Goal: Navigation & Orientation: Find specific page/section

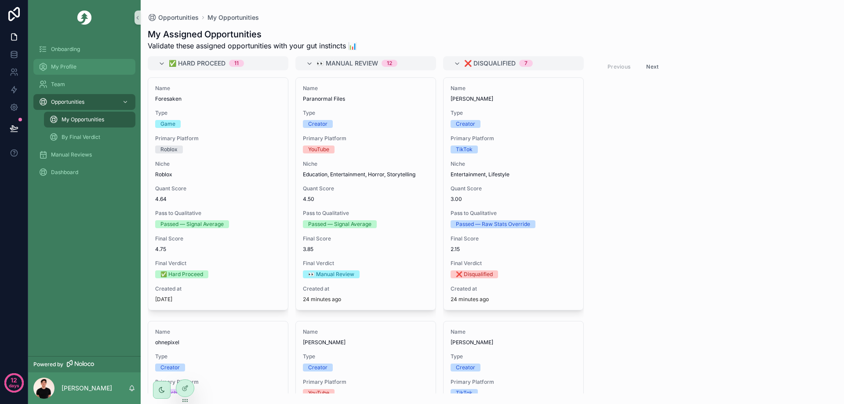
click at [86, 71] on div "My Profile" at bounding box center [84, 67] width 91 height 14
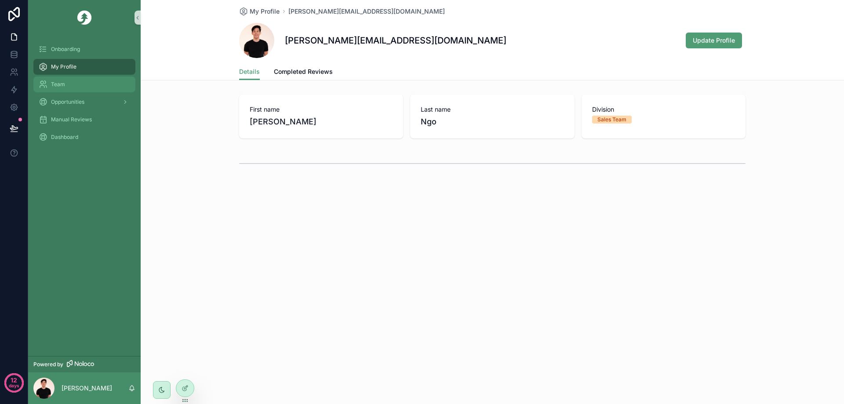
click at [75, 83] on div "Team" at bounding box center [84, 84] width 91 height 14
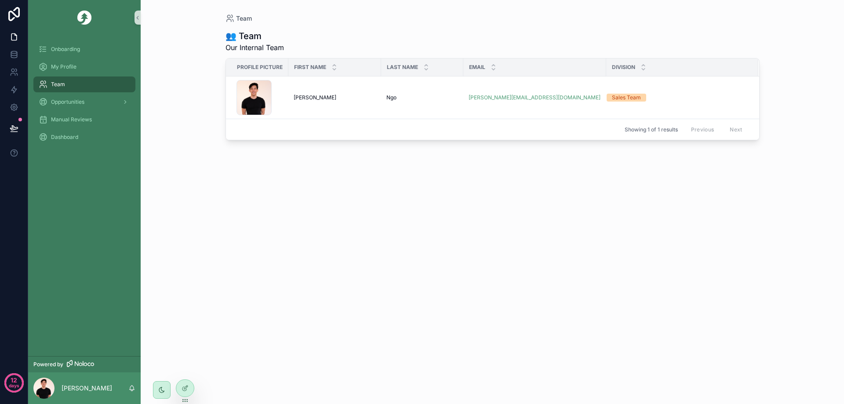
click at [98, 58] on div "Onboarding" at bounding box center [84, 49] width 113 height 18
click at [88, 50] on div "Onboarding" at bounding box center [84, 49] width 91 height 14
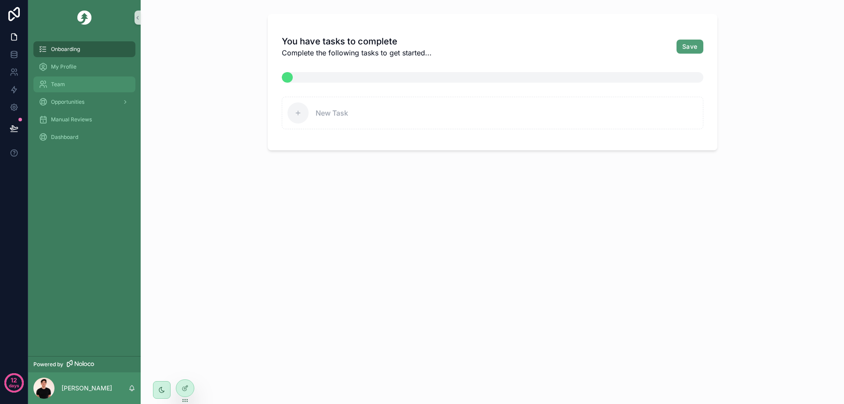
click at [75, 80] on div "Team" at bounding box center [84, 84] width 91 height 14
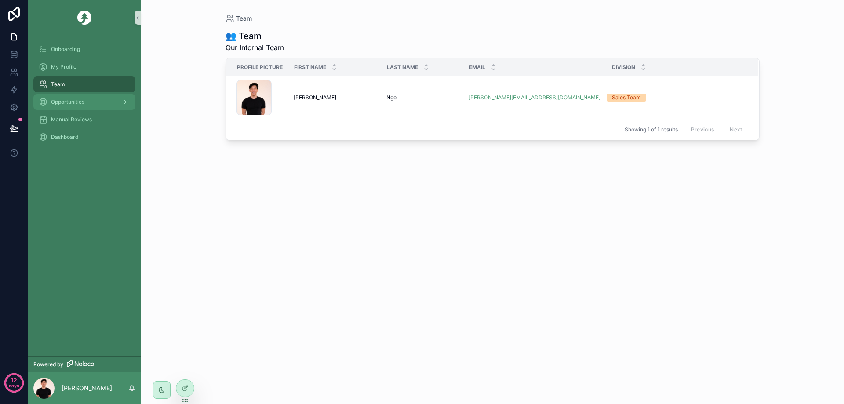
click at [80, 97] on div "Opportunities" at bounding box center [84, 102] width 91 height 14
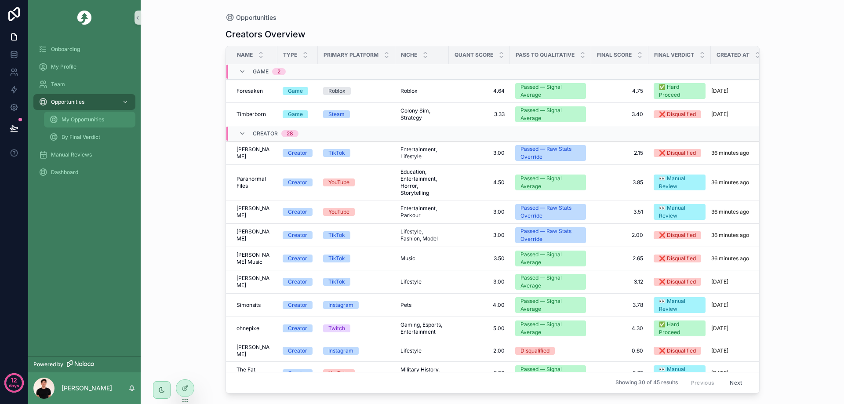
click at [83, 116] on div "My Opportunities" at bounding box center [89, 120] width 81 height 14
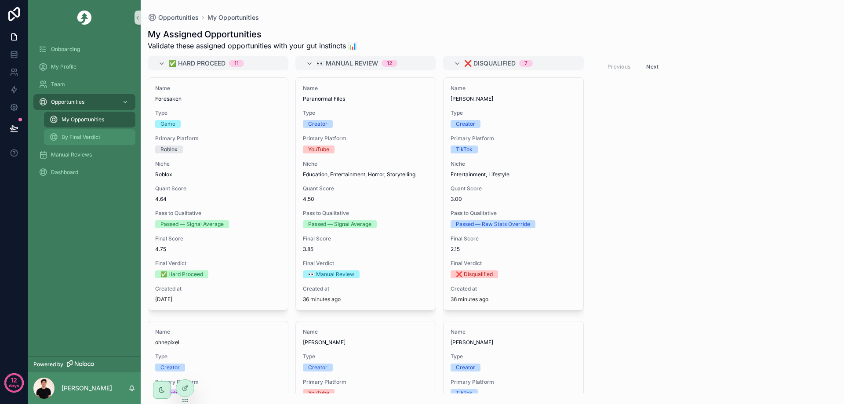
click at [84, 130] on div "By Final Verdict" at bounding box center [89, 137] width 81 height 14
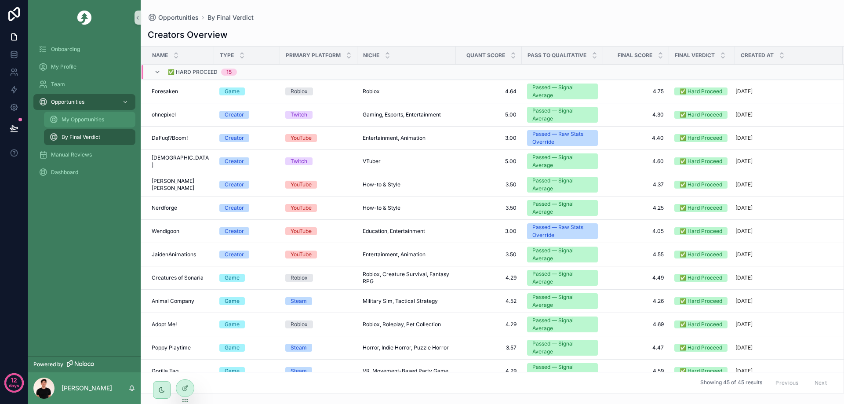
click at [86, 118] on span "My Opportunities" at bounding box center [83, 119] width 43 height 7
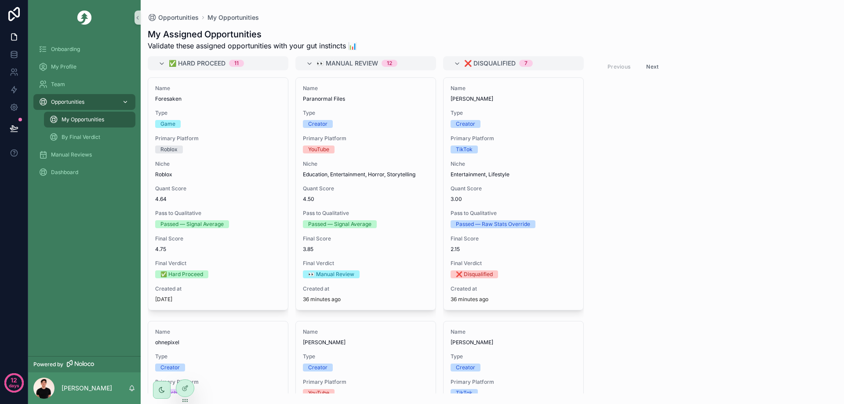
click at [86, 102] on div "Opportunities" at bounding box center [84, 102] width 91 height 14
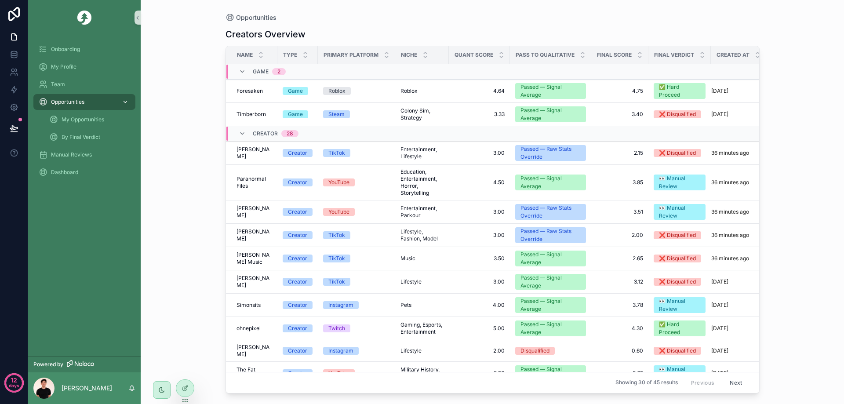
click at [126, 103] on icon "scrollable content" at bounding box center [125, 102] width 6 height 6
click at [124, 102] on icon "scrollable content" at bounding box center [125, 102] width 6 height 6
click at [80, 149] on div "Manual Reviews" at bounding box center [84, 155] width 91 height 14
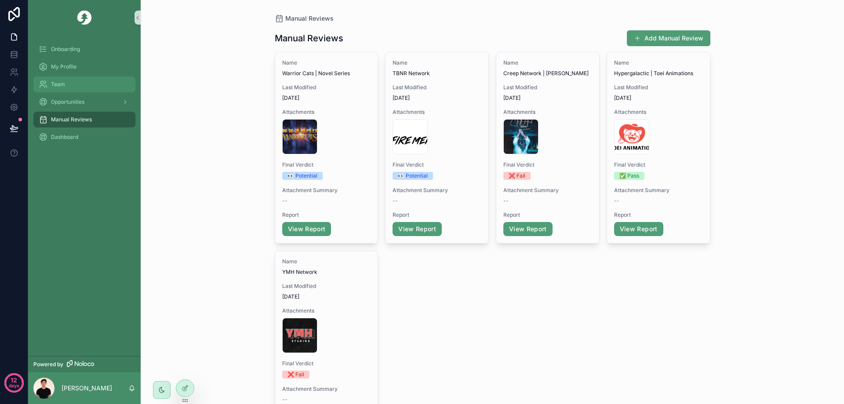
click at [80, 78] on div "Team" at bounding box center [84, 84] width 91 height 14
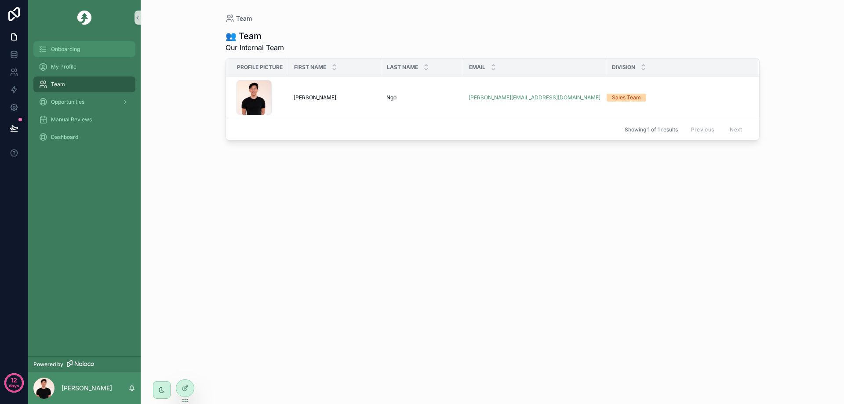
click at [80, 53] on div "Onboarding" at bounding box center [84, 49] width 91 height 14
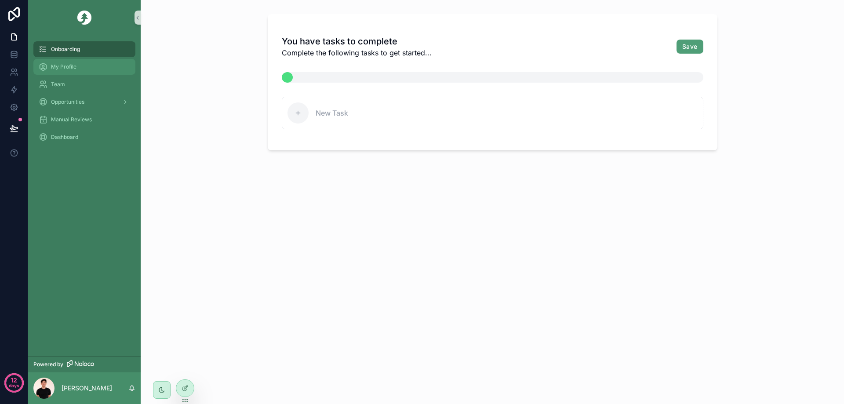
click at [78, 70] on div "My Profile" at bounding box center [84, 67] width 91 height 14
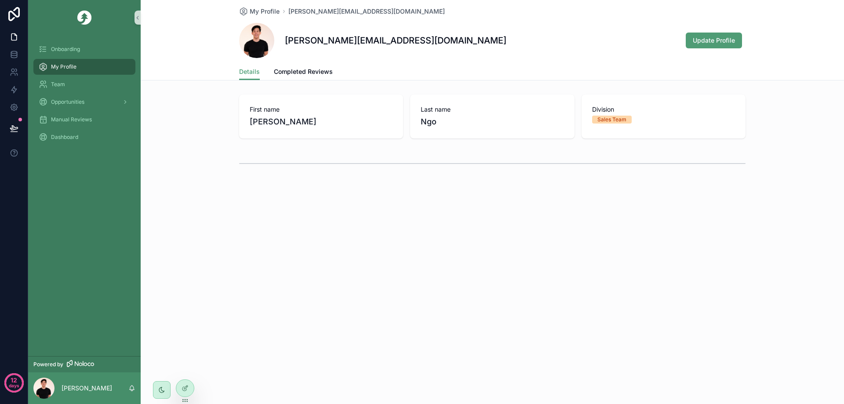
click at [87, 94] on div "Opportunities" at bounding box center [84, 102] width 113 height 18
click at [97, 85] on div "Team" at bounding box center [84, 84] width 91 height 14
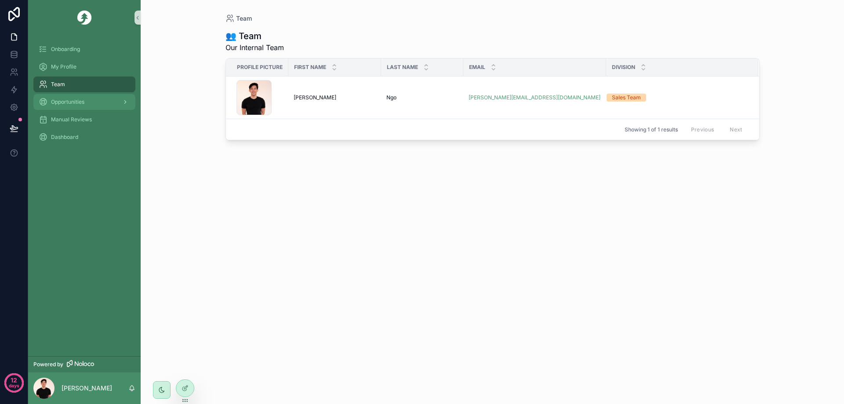
click at [85, 105] on div "Opportunities" at bounding box center [84, 102] width 91 height 14
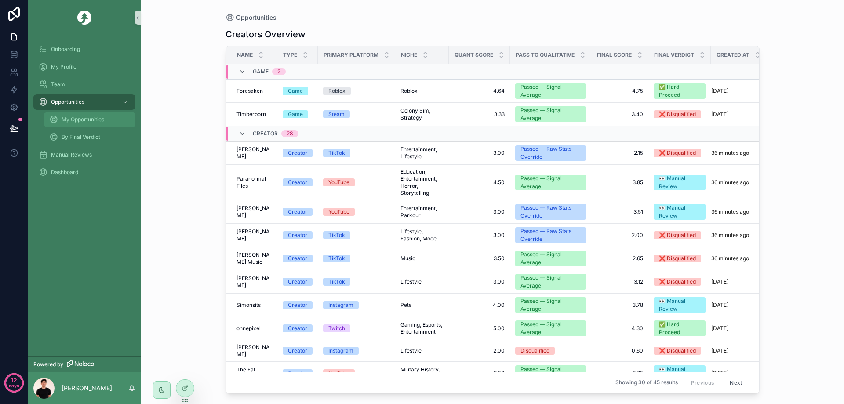
click at [107, 125] on div "My Opportunities" at bounding box center [89, 120] width 81 height 14
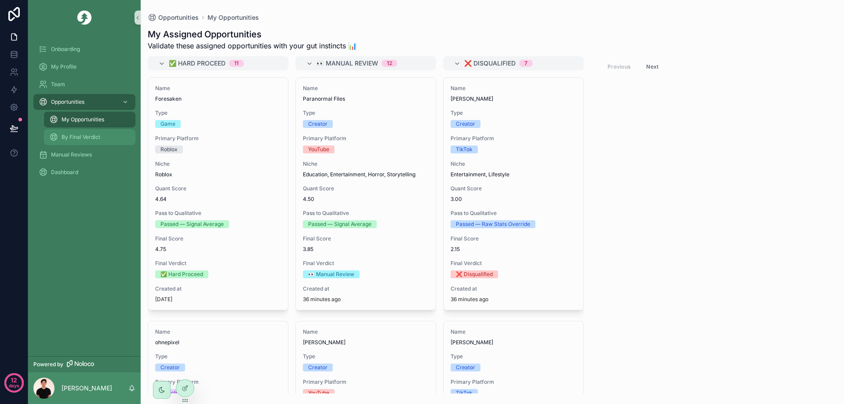
click at [97, 135] on span "By Final Verdict" at bounding box center [81, 137] width 39 height 7
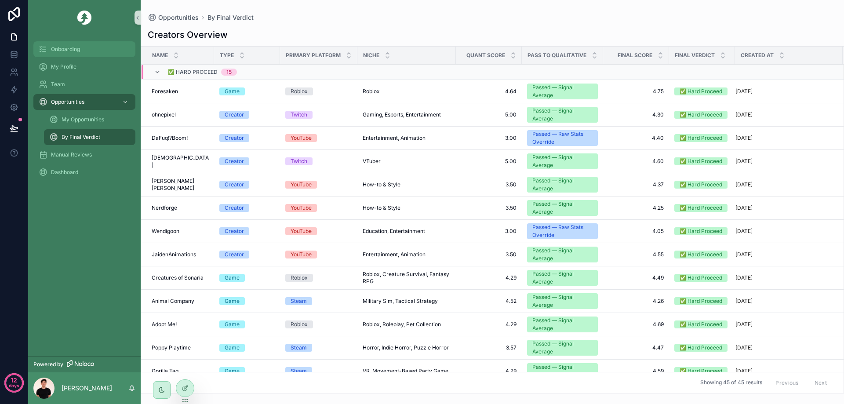
click at [90, 54] on div "Onboarding" at bounding box center [84, 49] width 91 height 14
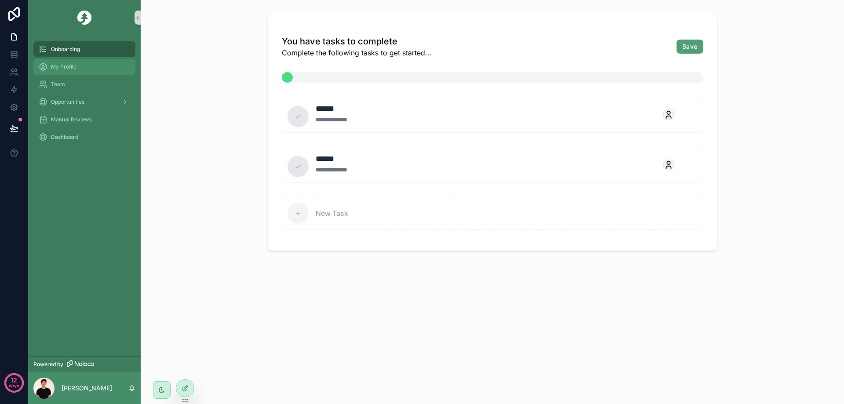
click at [82, 69] on div "My Profile" at bounding box center [84, 67] width 91 height 14
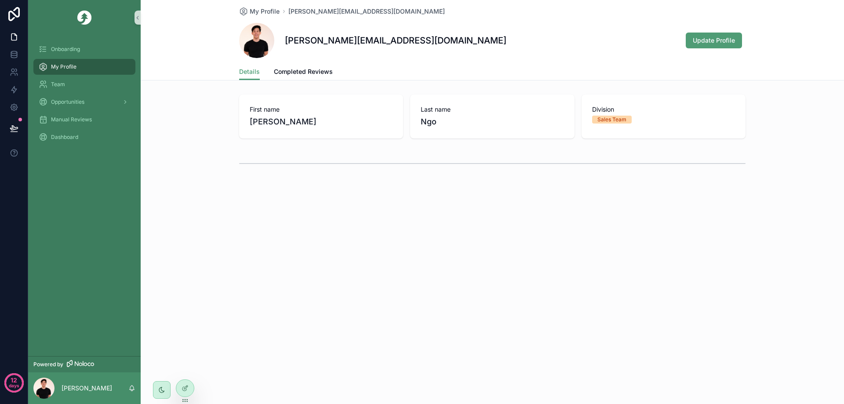
click at [70, 92] on div "Team" at bounding box center [84, 85] width 113 height 18
click at [53, 77] on div "Team" at bounding box center [84, 84] width 91 height 14
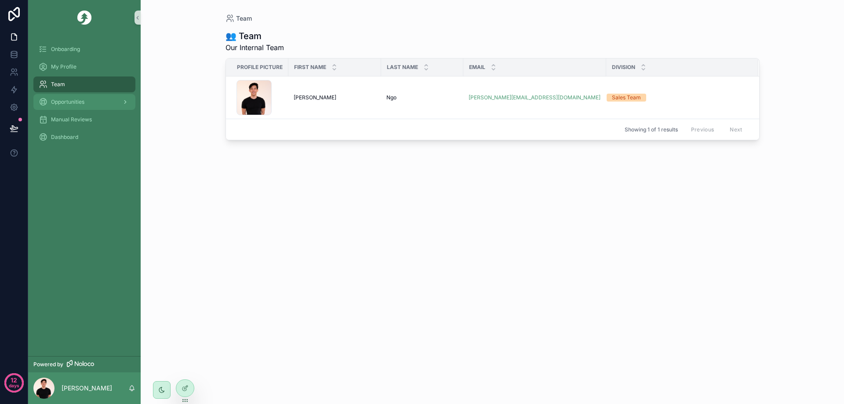
click at [107, 109] on link "Opportunities" at bounding box center [84, 102] width 102 height 16
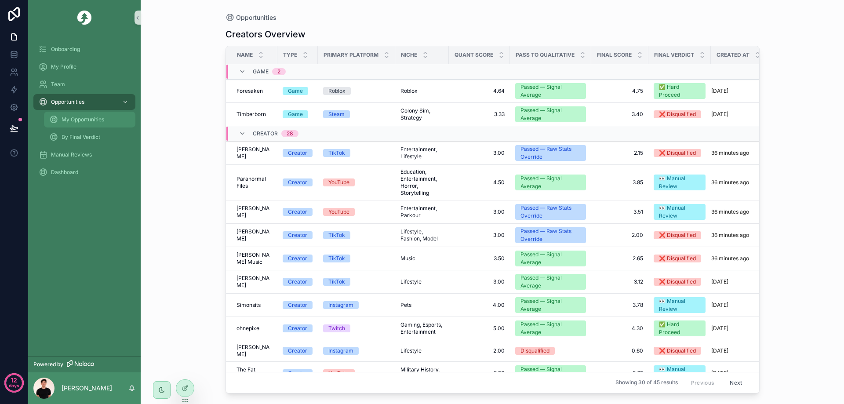
click at [105, 127] on link "My Opportunities" at bounding box center [89, 120] width 91 height 16
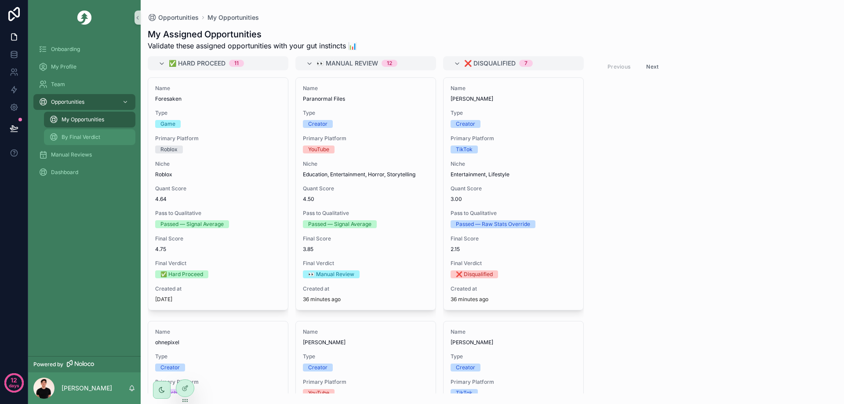
click at [88, 142] on div "By Final Verdict" at bounding box center [89, 137] width 81 height 14
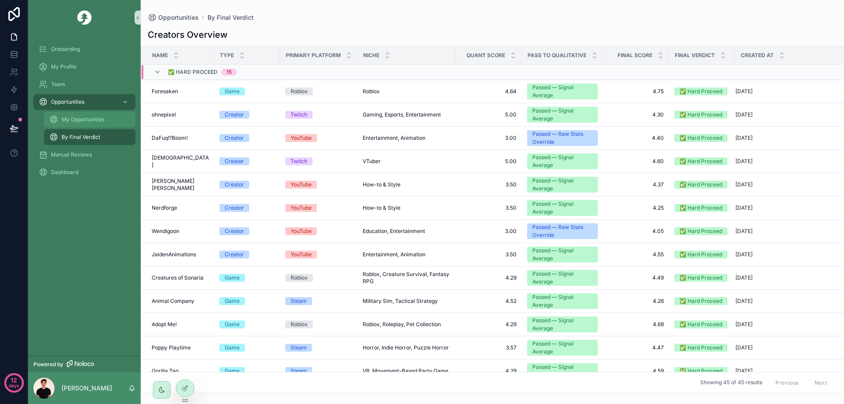
click at [95, 117] on span "My Opportunities" at bounding box center [83, 119] width 43 height 7
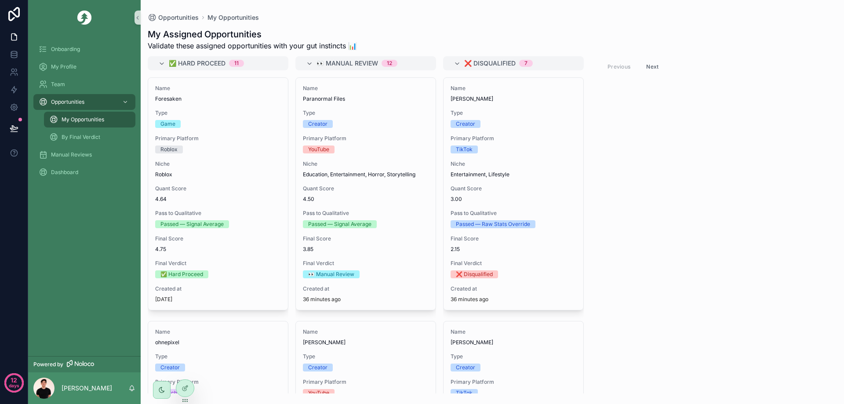
click at [661, 180] on div "✅ Hard Proceed 11 Name Foresaken Type Game Primary Platform Roblox Niche Roblox…" at bounding box center [493, 224] width 704 height 337
click at [84, 59] on link "My Profile" at bounding box center [84, 67] width 102 height 16
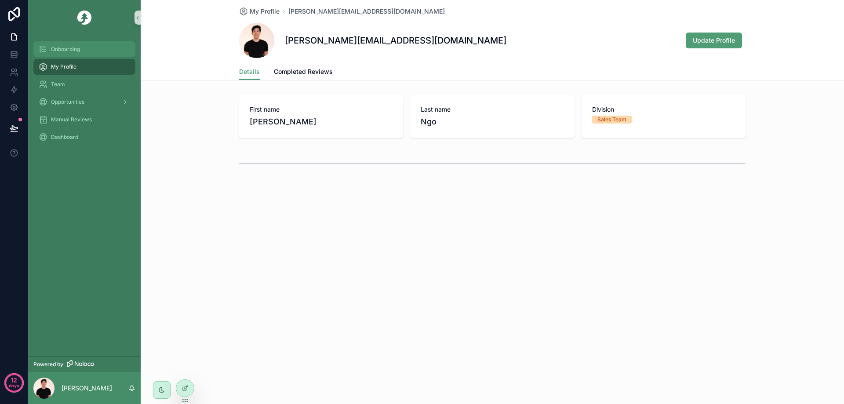
click at [91, 50] on div "Onboarding" at bounding box center [84, 49] width 91 height 14
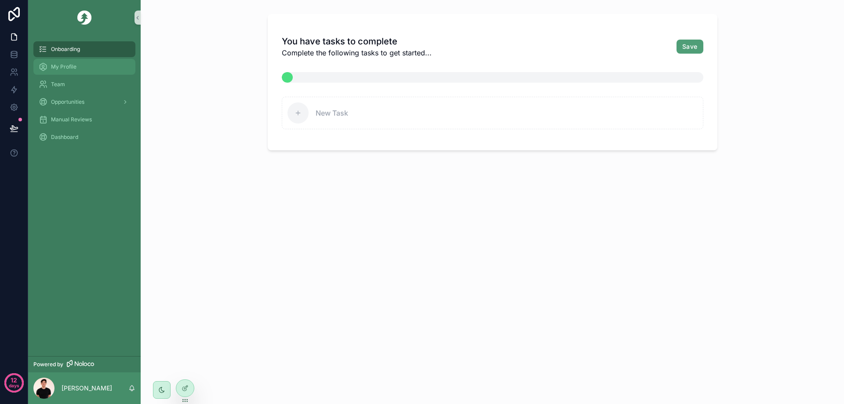
click at [85, 73] on div "My Profile" at bounding box center [84, 67] width 91 height 14
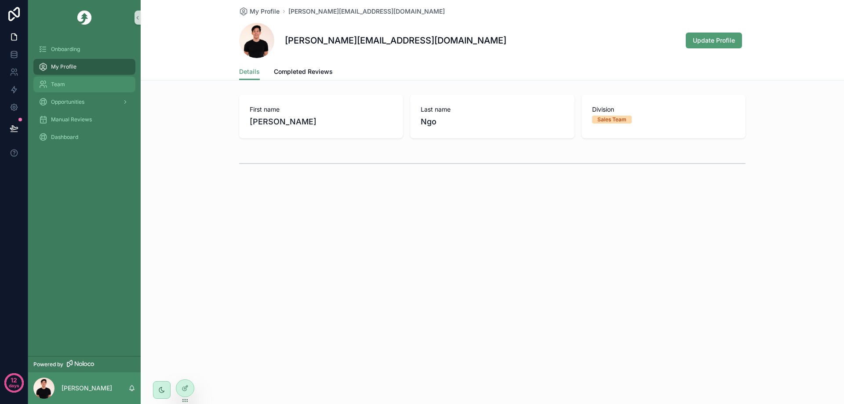
click at [82, 88] on div "Team" at bounding box center [84, 84] width 91 height 14
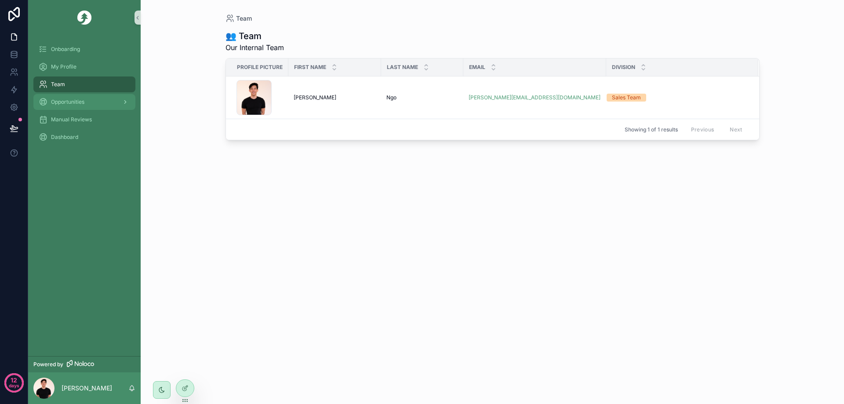
click at [95, 101] on div "Opportunities" at bounding box center [84, 102] width 91 height 14
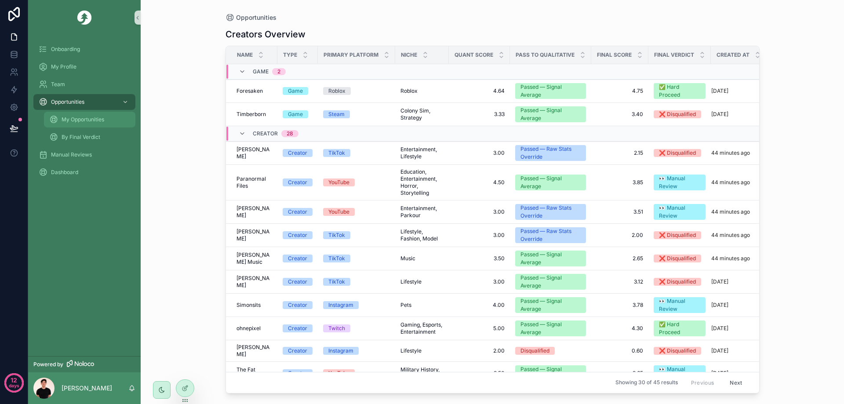
click at [94, 122] on span "My Opportunities" at bounding box center [83, 119] width 43 height 7
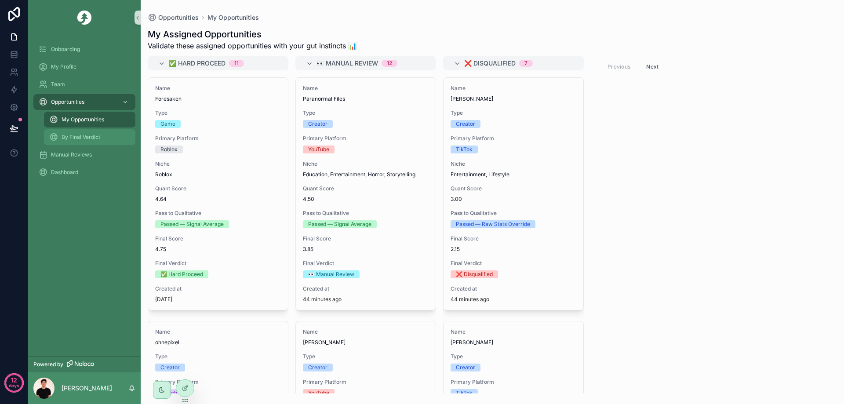
click at [87, 138] on span "By Final Verdict" at bounding box center [81, 137] width 39 height 7
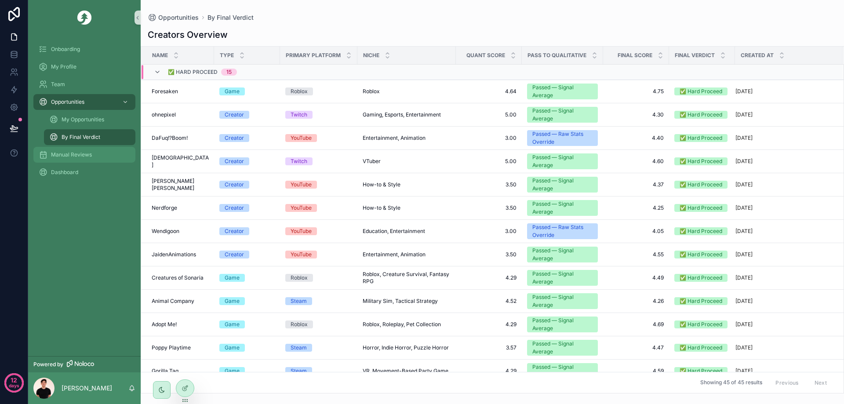
click at [75, 156] on span "Manual Reviews" at bounding box center [71, 154] width 41 height 7
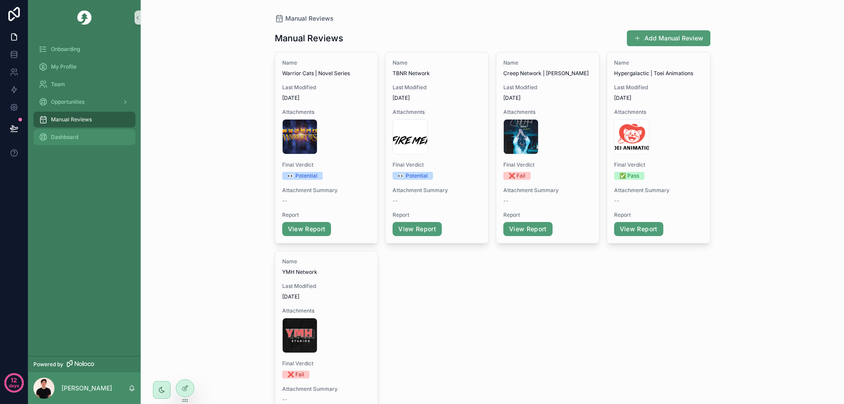
click at [83, 141] on div "Dashboard" at bounding box center [84, 137] width 91 height 14
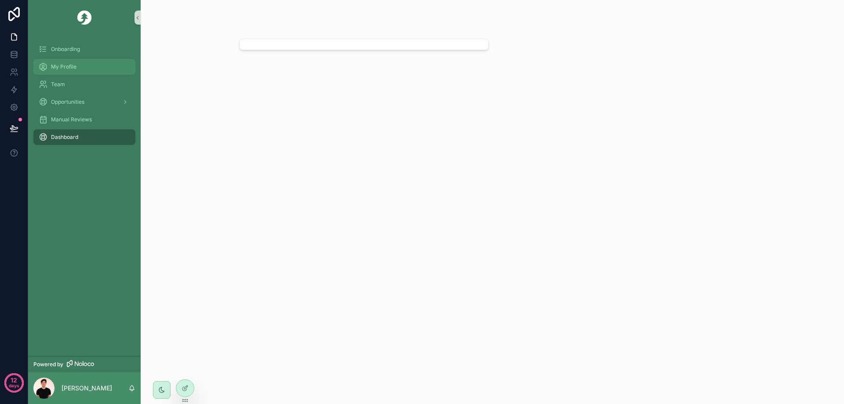
click at [78, 64] on div "My Profile" at bounding box center [84, 67] width 91 height 14
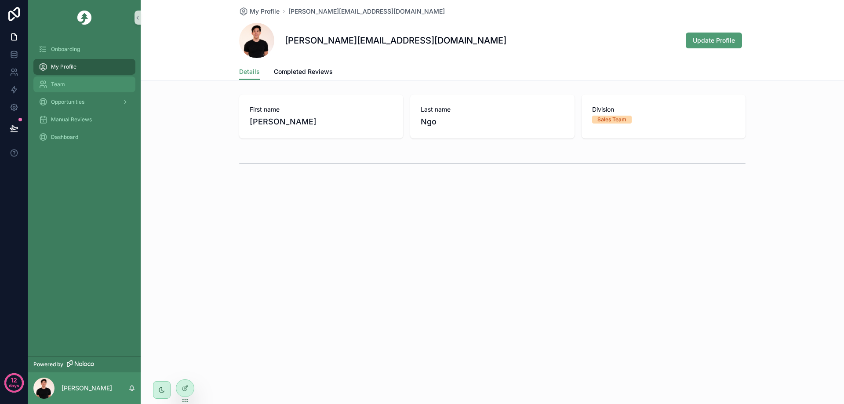
click at [77, 84] on div "Team" at bounding box center [84, 84] width 91 height 14
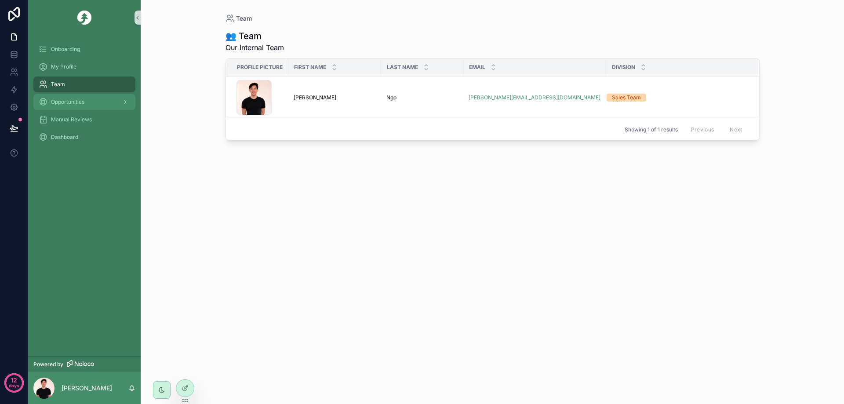
click at [83, 96] on div "Opportunities" at bounding box center [84, 102] width 91 height 14
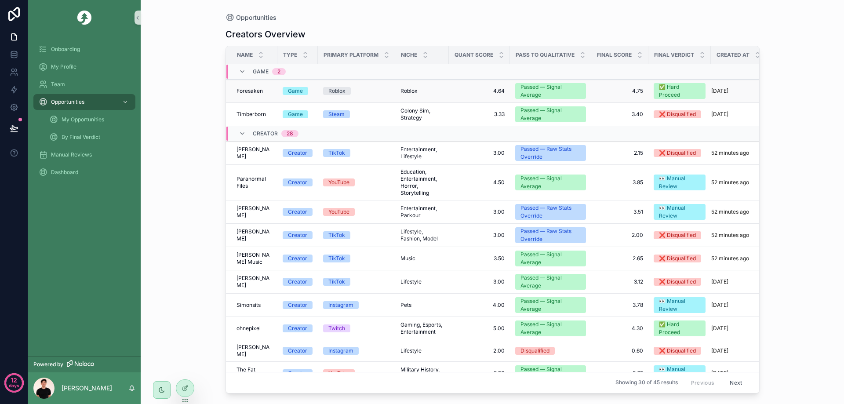
click at [369, 94] on div "Roblox" at bounding box center [356, 91] width 67 height 8
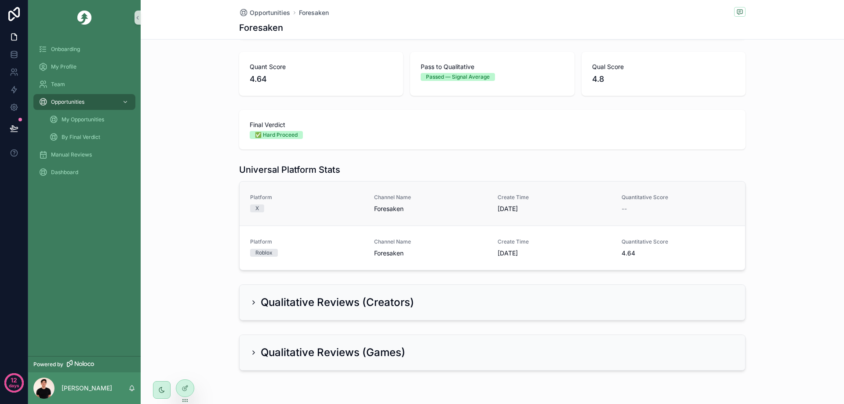
scroll to position [172, 0]
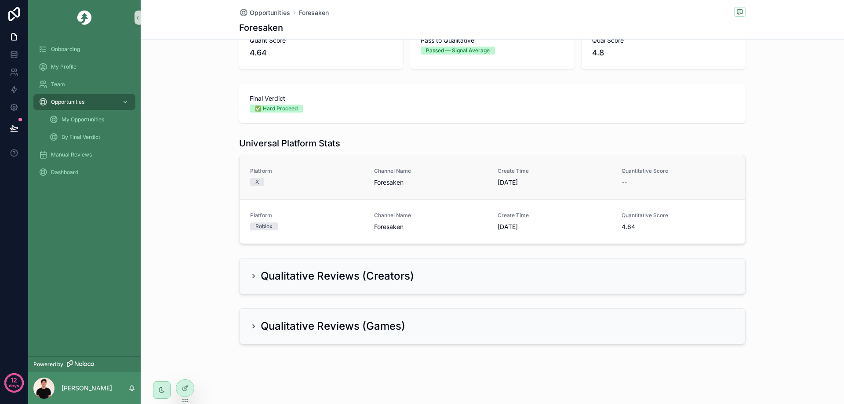
click at [340, 183] on div "X" at bounding box center [306, 182] width 113 height 8
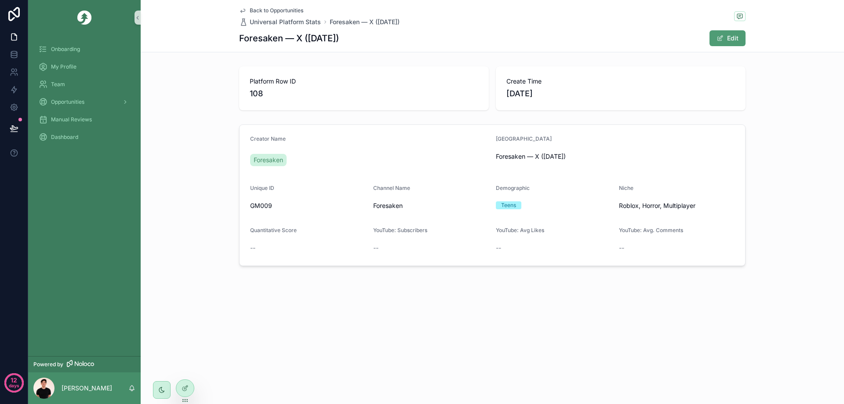
click at [247, 11] on link "Back to Opportunities" at bounding box center [271, 10] width 64 height 7
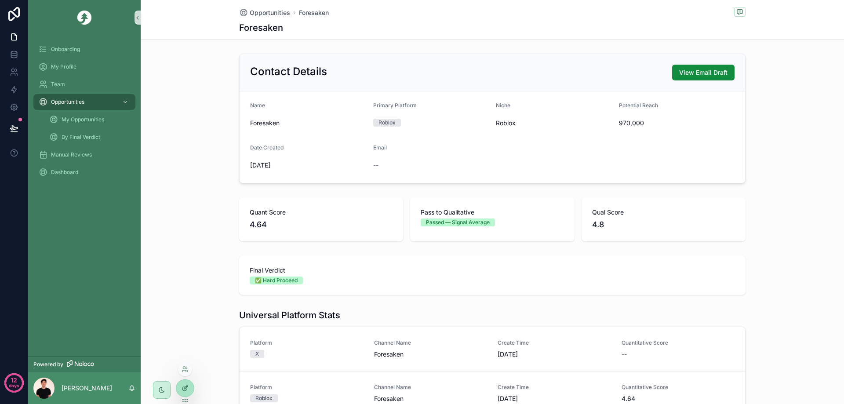
click at [181, 386] on div at bounding box center [185, 388] width 18 height 17
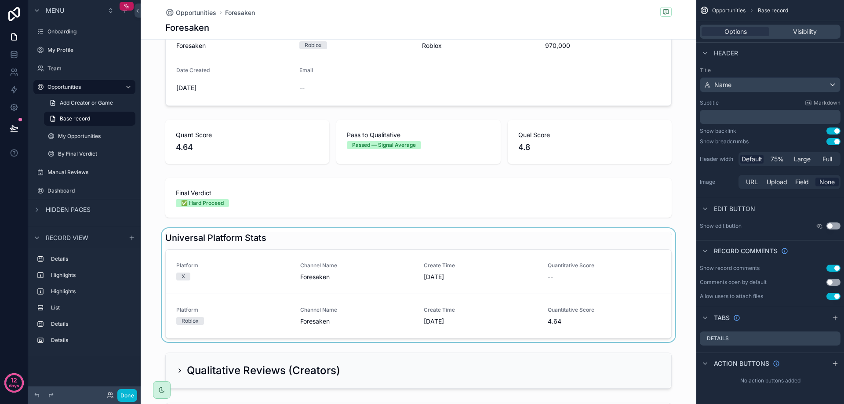
scroll to position [88, 0]
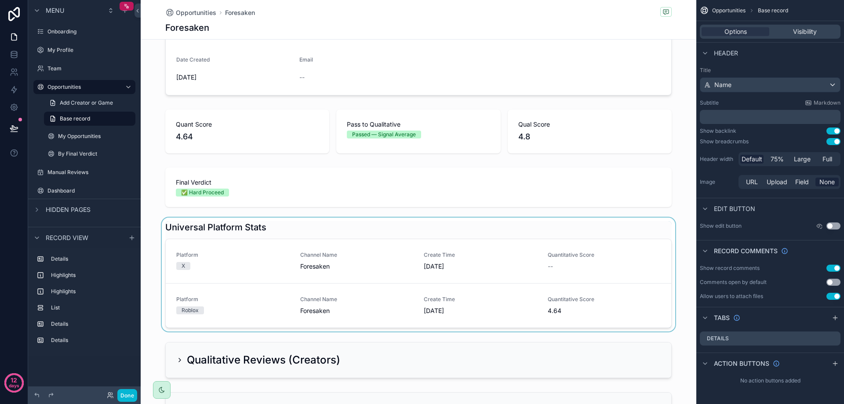
click at [291, 238] on div "scrollable content" at bounding box center [419, 275] width 556 height 114
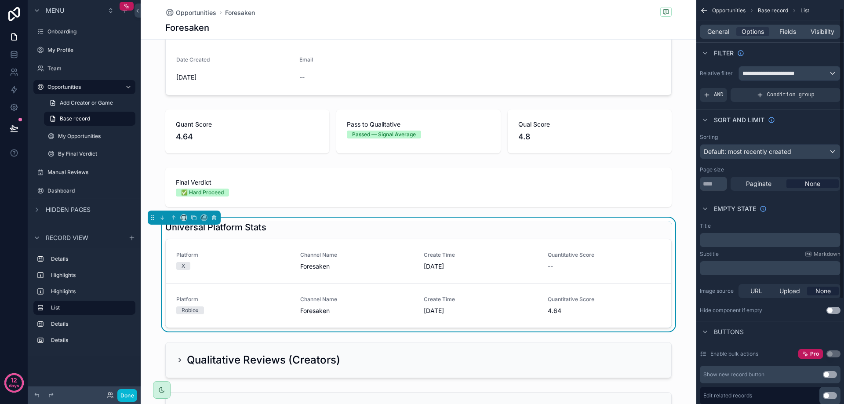
scroll to position [0, 0]
click at [526, 226] on div "Universal Platform Stats" at bounding box center [418, 227] width 507 height 12
click at [536, 249] on link "Platform X Channel Name Foresaken Create Time [DATE] Quantitative Score --" at bounding box center [419, 261] width 506 height 44
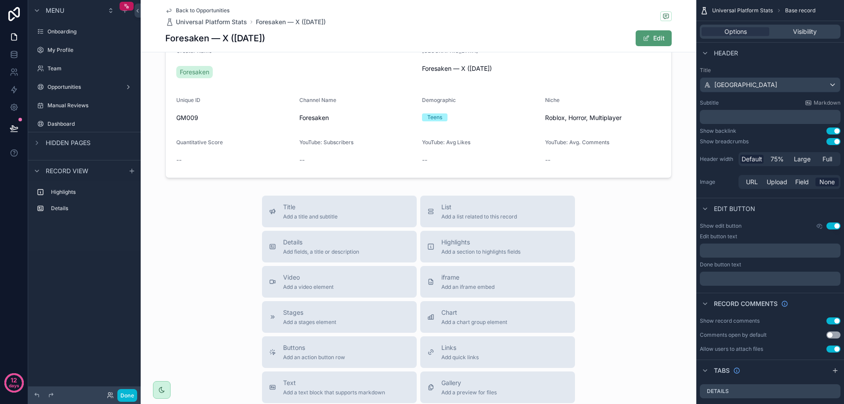
click at [172, 9] on link "Back to Opportunities" at bounding box center [197, 10] width 64 height 7
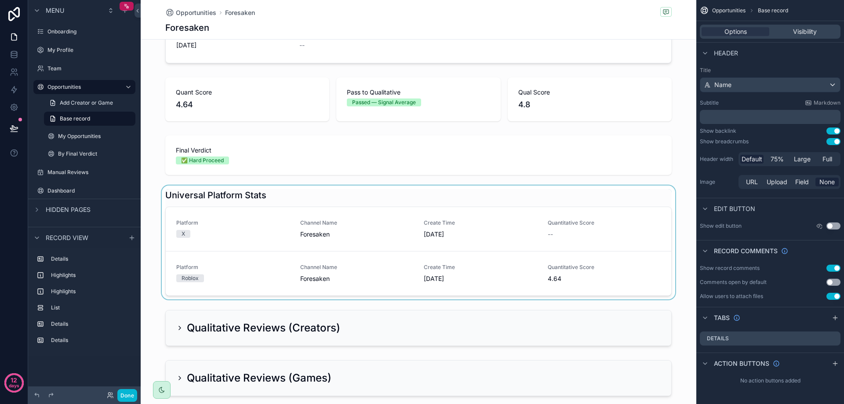
scroll to position [176, 0]
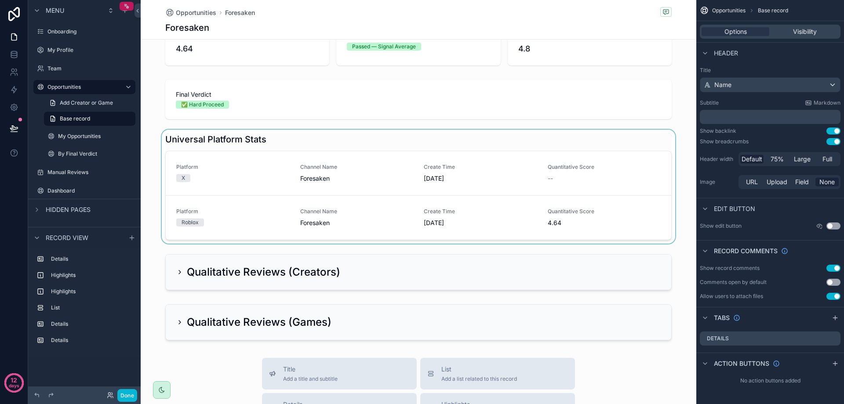
click at [366, 145] on div "scrollable content" at bounding box center [419, 187] width 556 height 114
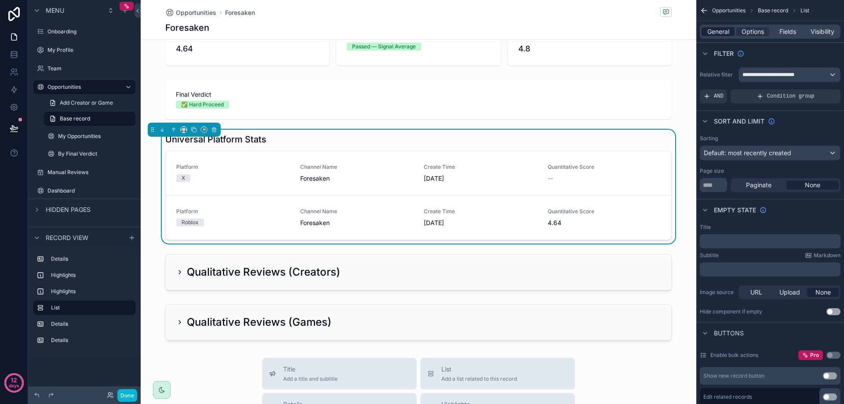
click at [722, 35] on span "General" at bounding box center [719, 31] width 22 height 9
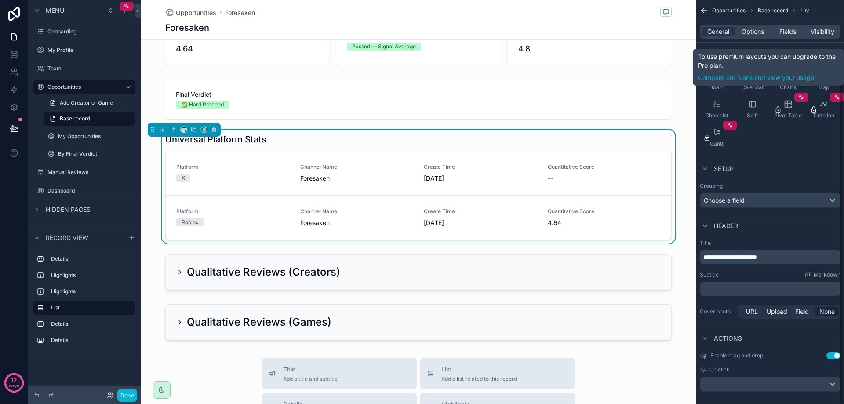
scroll to position [79, 0]
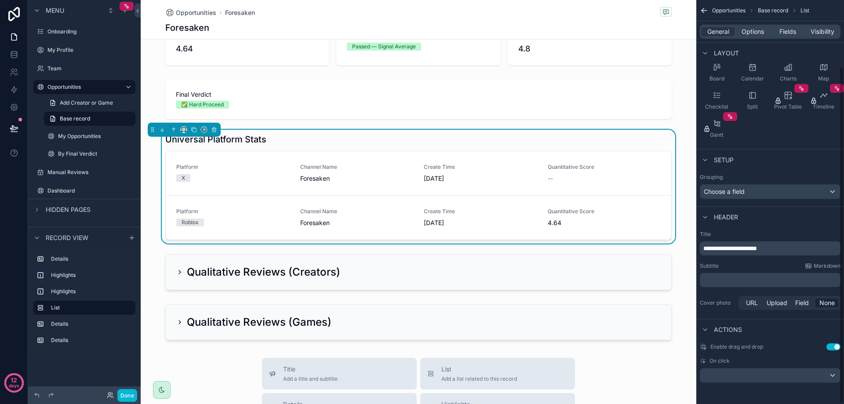
click at [835, 346] on button "Use setting" at bounding box center [834, 346] width 14 height 7
click at [768, 378] on div "scrollable content" at bounding box center [771, 376] width 140 height 14
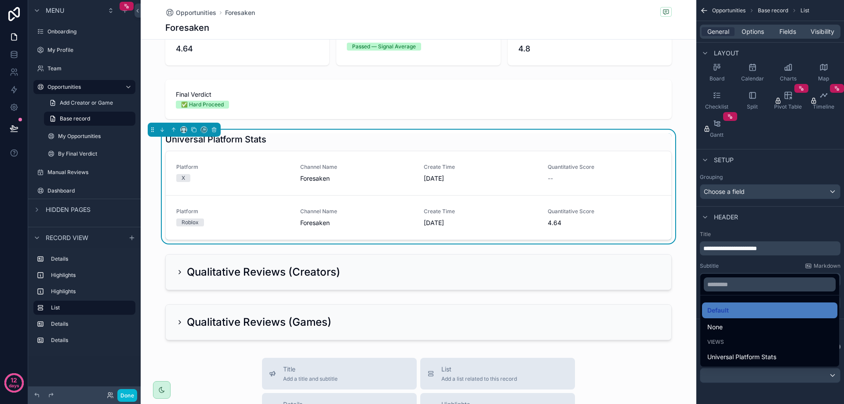
click at [767, 377] on div "scrollable content" at bounding box center [422, 202] width 844 height 404
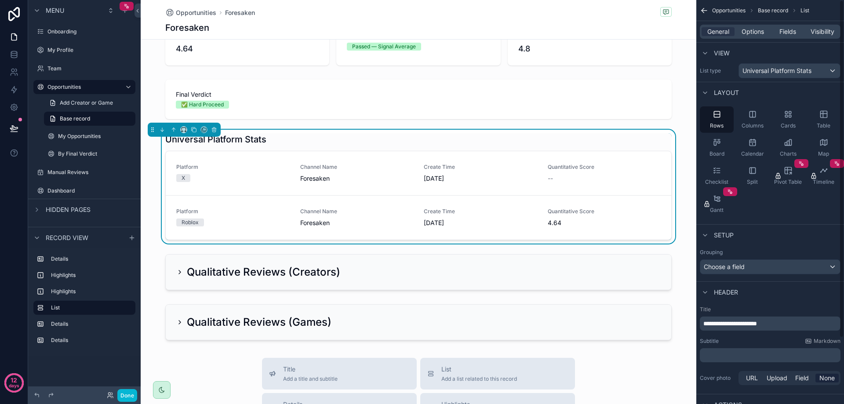
scroll to position [0, 0]
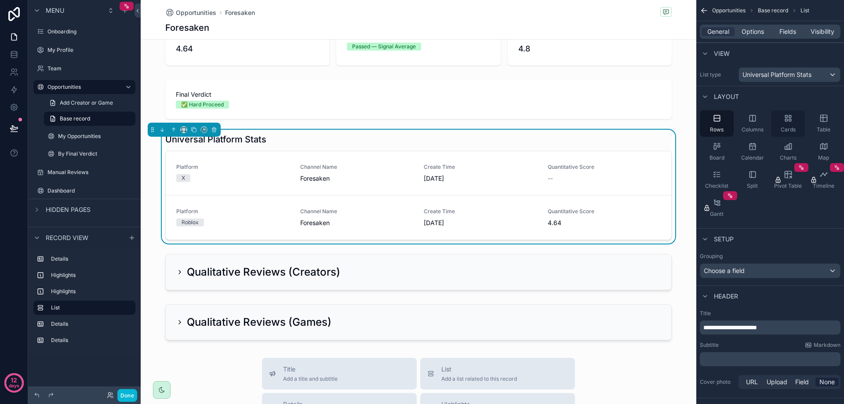
click at [784, 123] on div "Cards" at bounding box center [788, 123] width 34 height 26
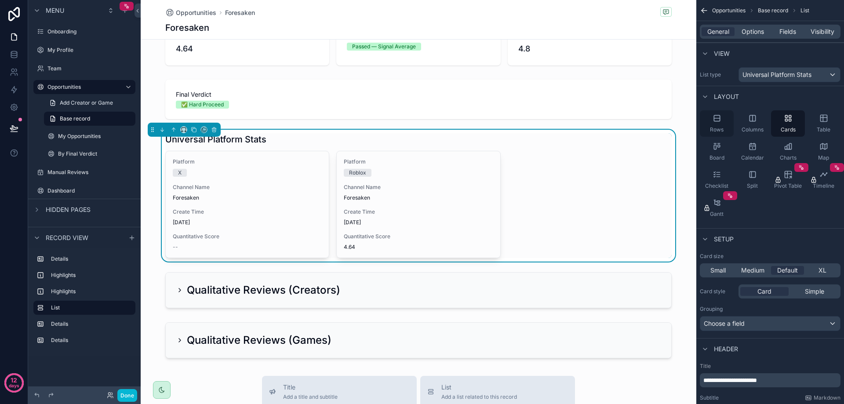
click at [723, 125] on div "Rows" at bounding box center [717, 123] width 34 height 26
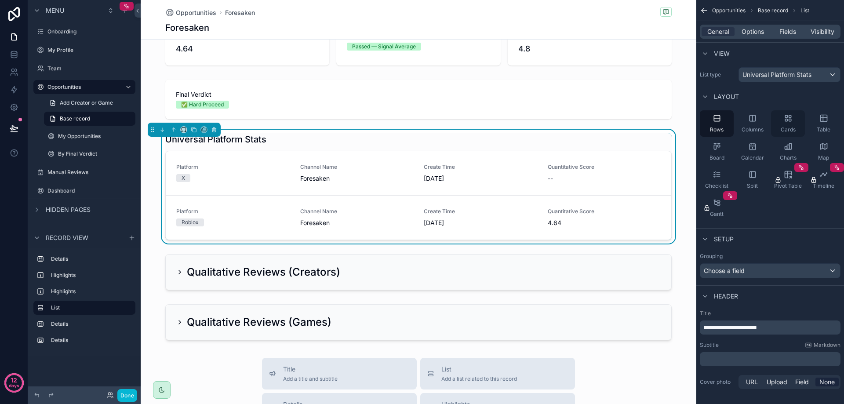
click at [796, 124] on div "Cards" at bounding box center [788, 123] width 34 height 26
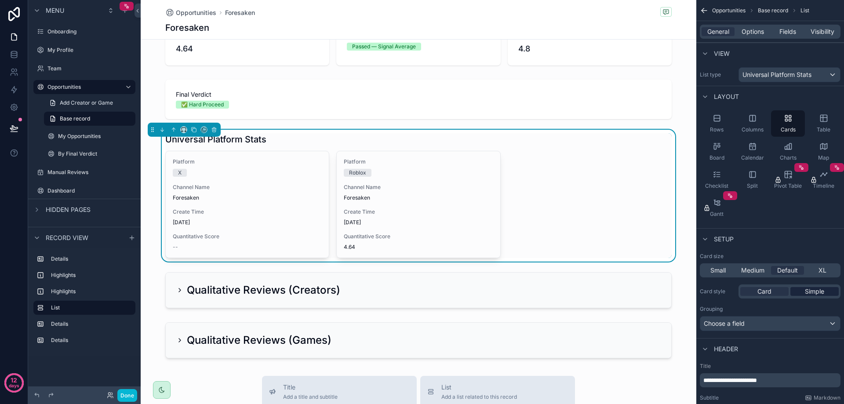
click at [809, 294] on span "Simple" at bounding box center [814, 291] width 19 height 9
click at [778, 294] on div "Card" at bounding box center [765, 291] width 48 height 9
click at [749, 272] on span "Medium" at bounding box center [753, 270] width 23 height 9
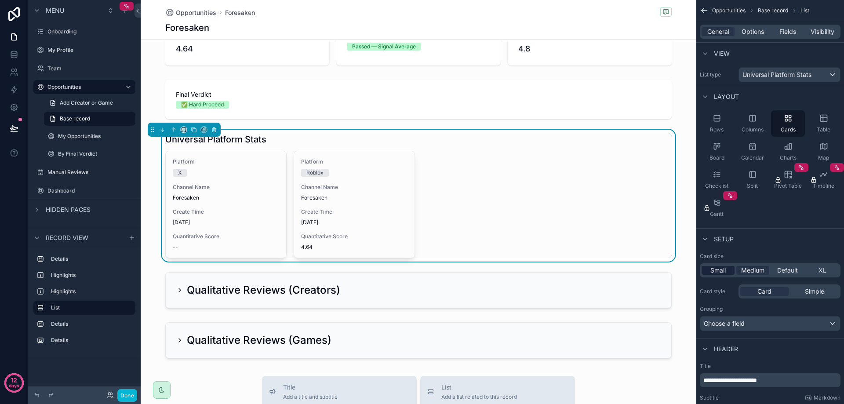
click at [715, 273] on span "Small" at bounding box center [718, 270] width 15 height 9
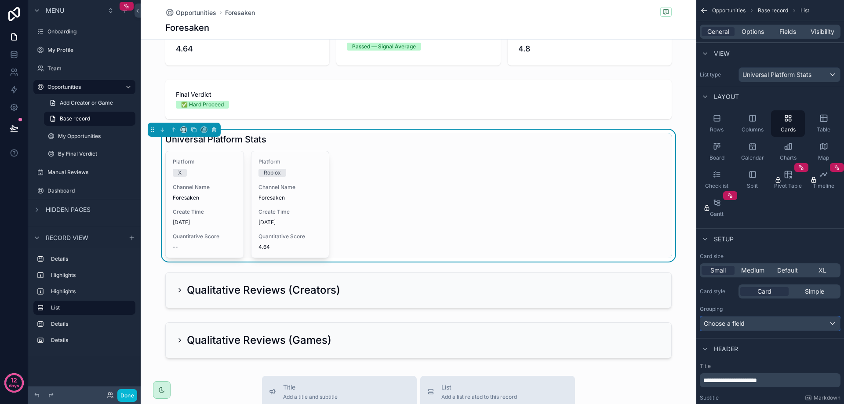
click at [742, 326] on span "Choose a field" at bounding box center [724, 323] width 41 height 7
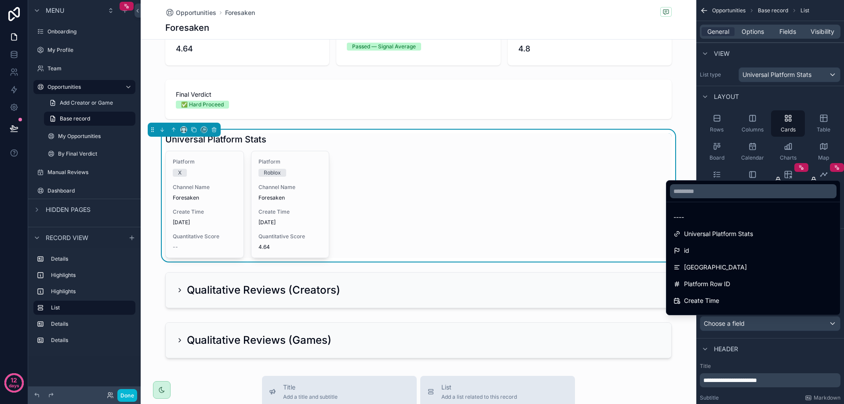
click at [742, 325] on div "scrollable content" at bounding box center [422, 202] width 844 height 404
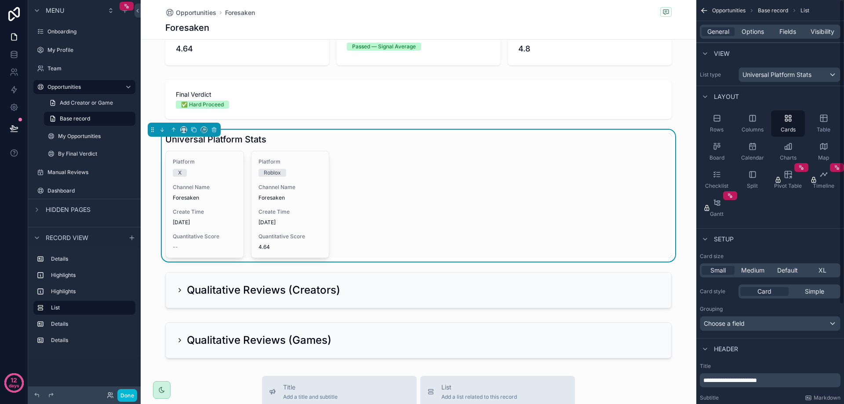
click at [550, 209] on div "Platform X Channel Name Foresaken Create Time [DATE] Quantitative Score -- Plat…" at bounding box center [418, 204] width 507 height 107
click at [759, 35] on span "Options" at bounding box center [753, 31] width 22 height 9
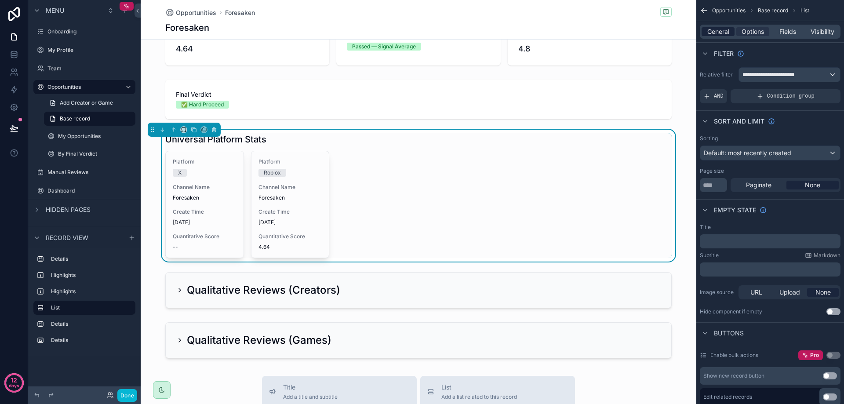
click at [720, 36] on span "General" at bounding box center [719, 31] width 22 height 9
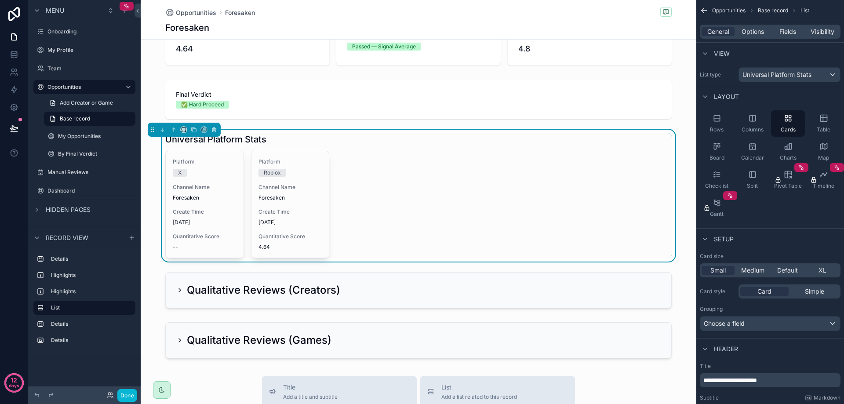
click at [149, 174] on div "Universal Platform Stats Platform X Channel Name Foresaken Create Time [DATE] Q…" at bounding box center [419, 196] width 556 height 132
click at [677, 176] on div "Universal Platform Stats Platform X Channel Name Foresaken Create Time [DATE] Q…" at bounding box center [419, 196] width 556 height 132
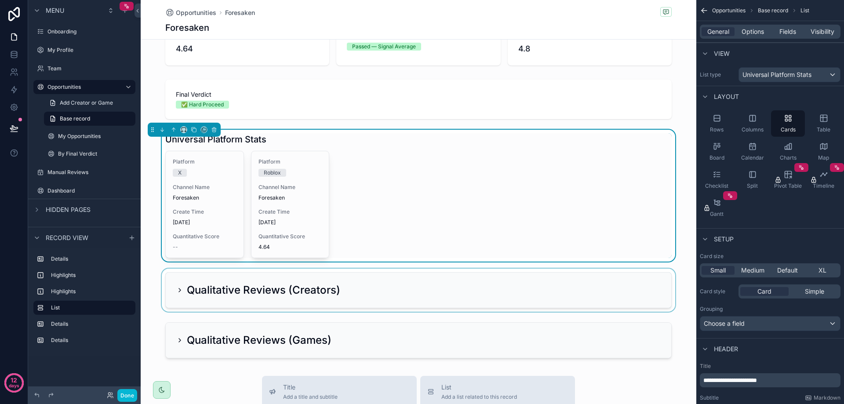
click at [157, 273] on div "scrollable content" at bounding box center [419, 290] width 556 height 43
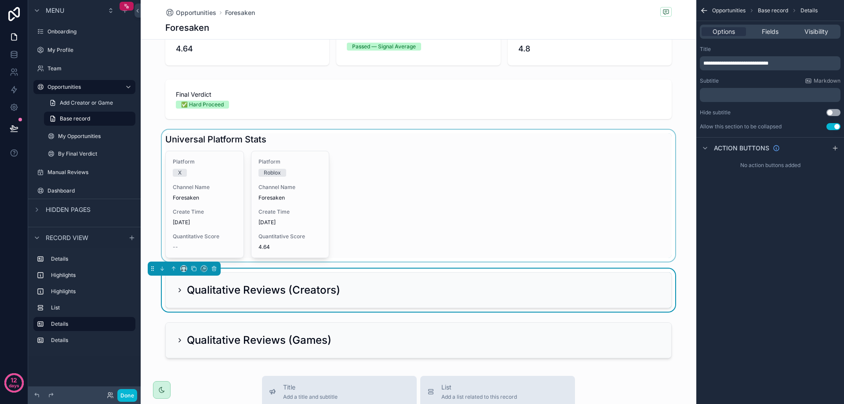
click at [157, 207] on div "scrollable content" at bounding box center [419, 196] width 556 height 132
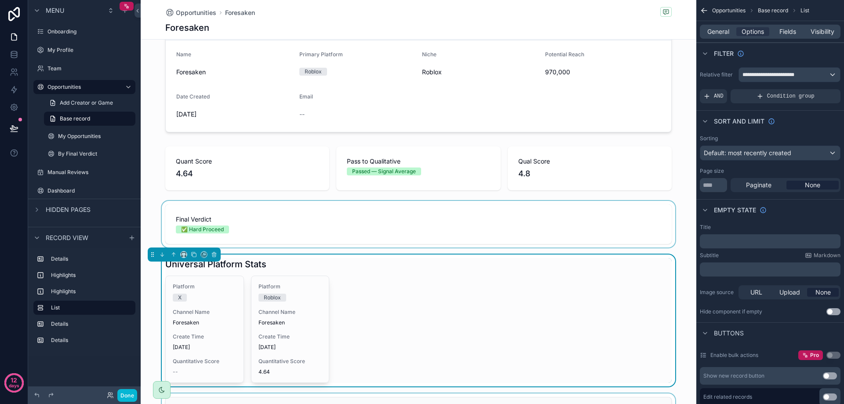
scroll to position [88, 0]
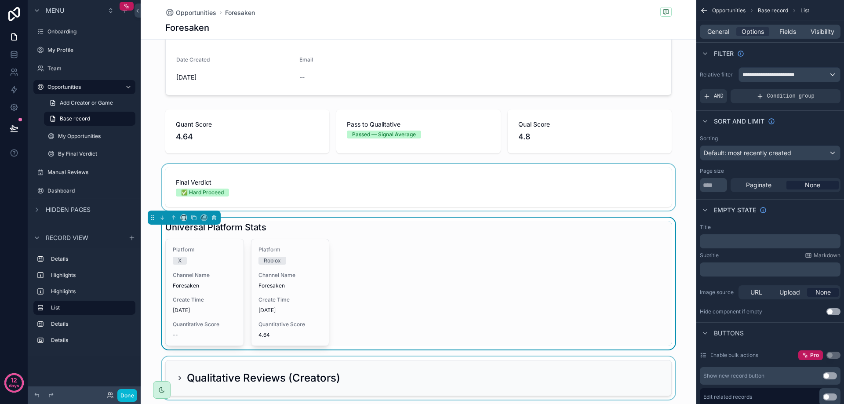
click at [151, 171] on div "scrollable content" at bounding box center [419, 187] width 556 height 47
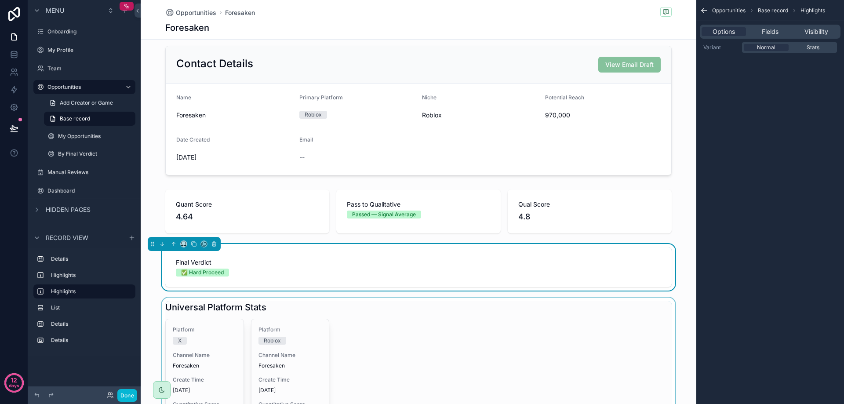
scroll to position [0, 0]
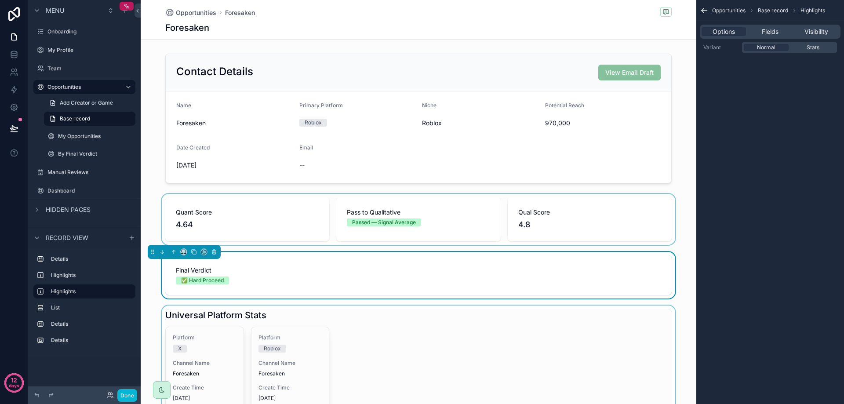
click at [168, 199] on div "scrollable content" at bounding box center [419, 219] width 556 height 51
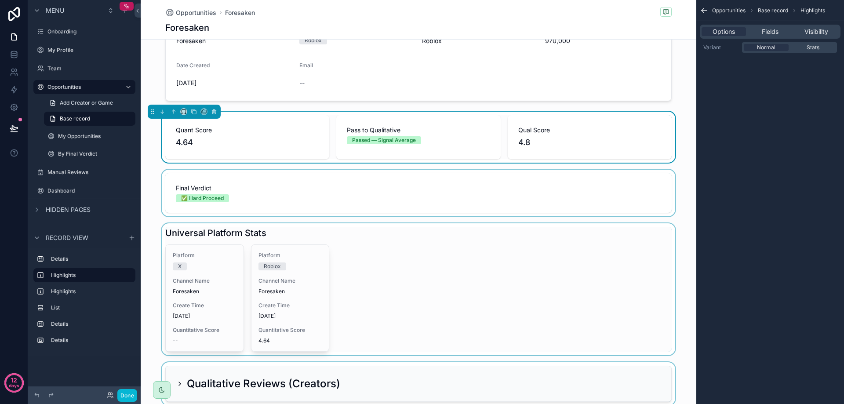
scroll to position [176, 0]
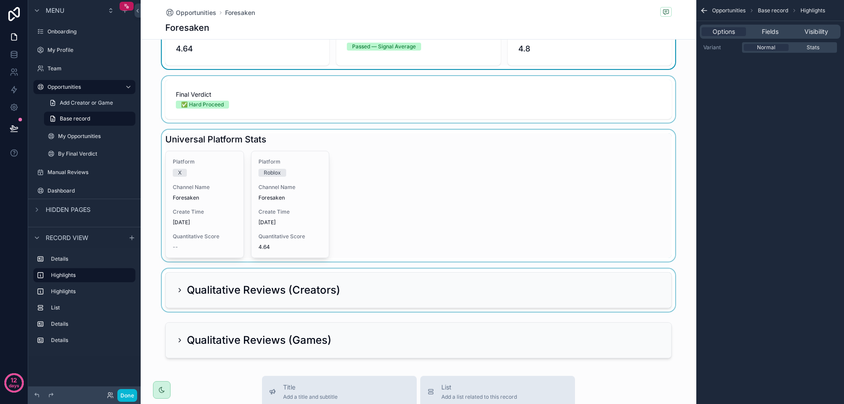
click at [346, 211] on div "scrollable content" at bounding box center [419, 196] width 556 height 132
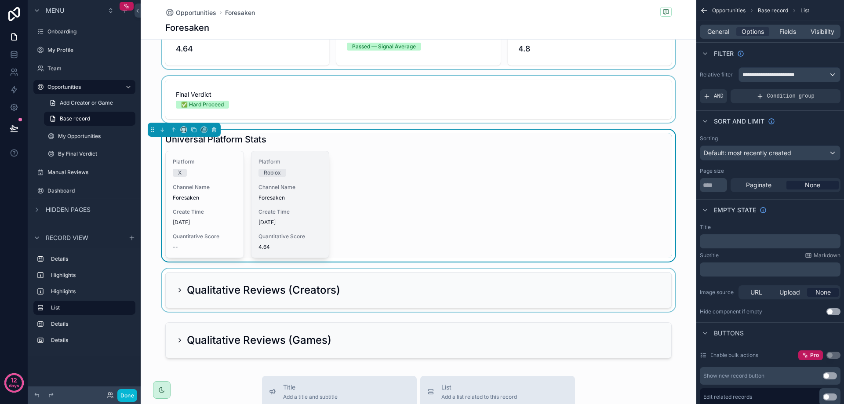
click at [292, 216] on div "Create Time [DATE]" at bounding box center [291, 217] width 64 height 18
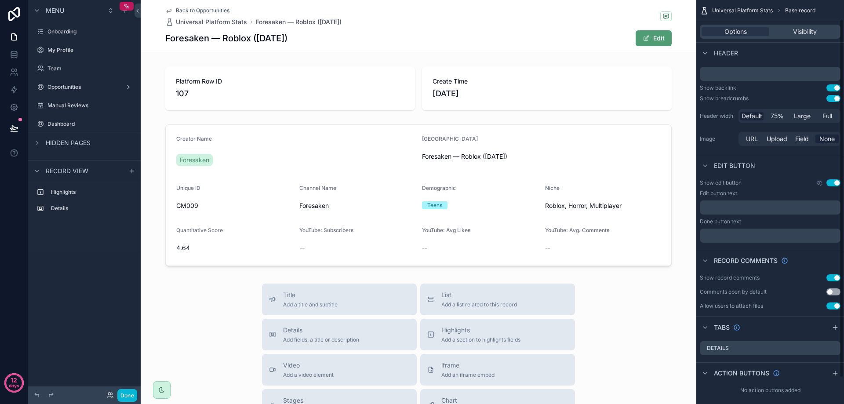
scroll to position [51, 0]
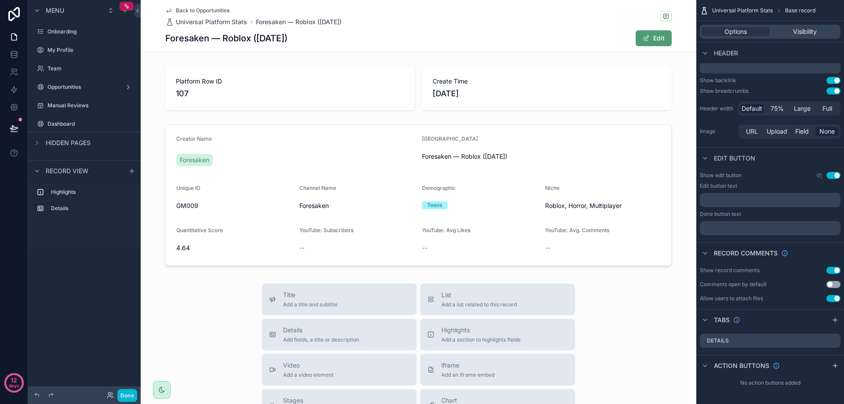
click at [168, 7] on icon "scrollable content" at bounding box center [168, 10] width 7 height 7
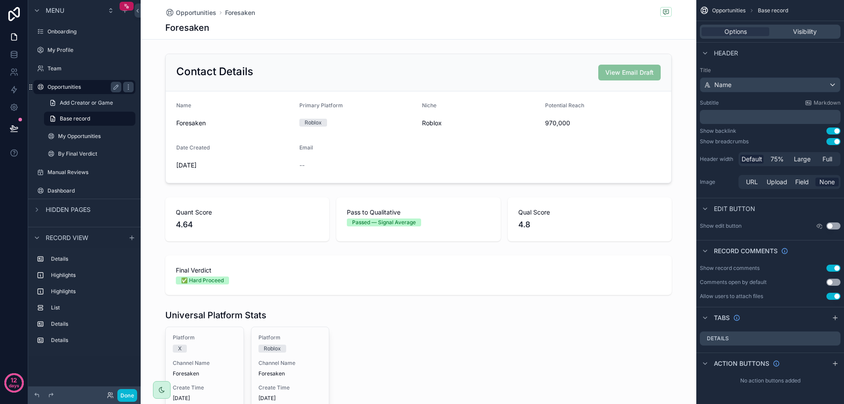
click at [69, 84] on label "Opportunities" at bounding box center [82, 87] width 70 height 7
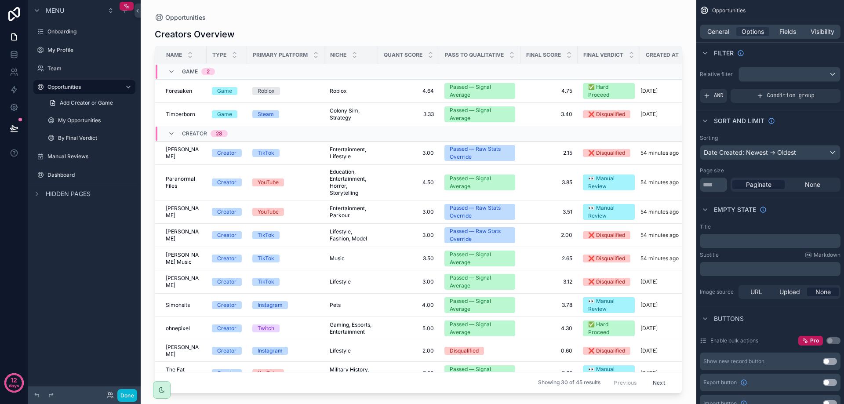
click at [148, 100] on div "scrollable content" at bounding box center [419, 197] width 556 height 394
drag, startPoint x: 714, startPoint y: 186, endPoint x: 694, endPoint y: 185, distance: 20.2
click at [694, 185] on div "Onboarding My Profile Team Opportunities My Opportunities By Final Verdict Manu…" at bounding box center [493, 202] width 704 height 404
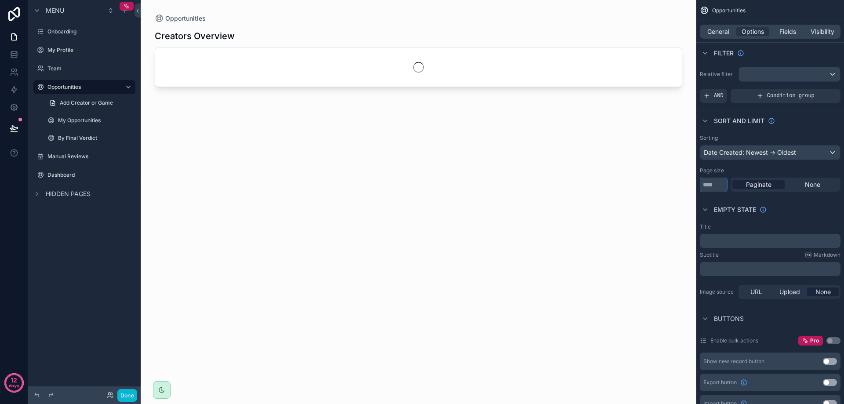
type input "**"
click at [802, 197] on div "Opportunities General Options Fields Visibility Filter Relative filter AND Cond…" at bounding box center [771, 273] width 148 height 546
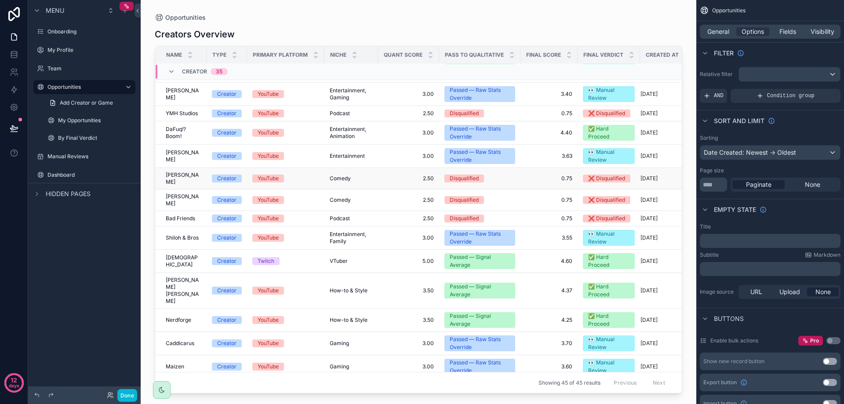
scroll to position [525, 0]
click at [128, 395] on button "Done" at bounding box center [127, 395] width 20 height 13
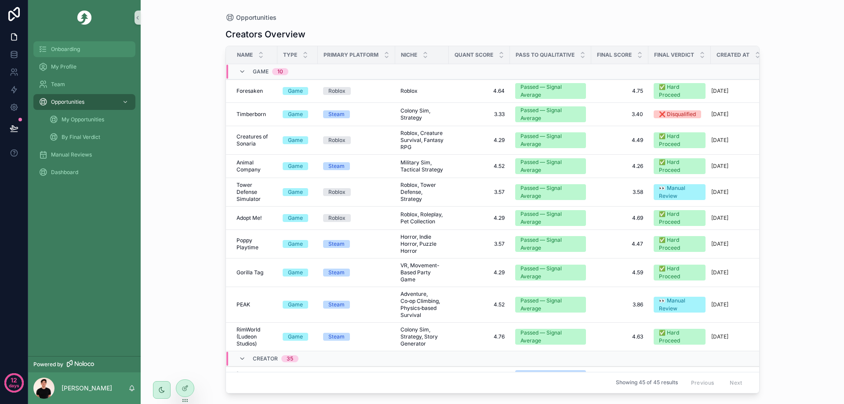
click at [86, 52] on div "Onboarding" at bounding box center [84, 49] width 91 height 14
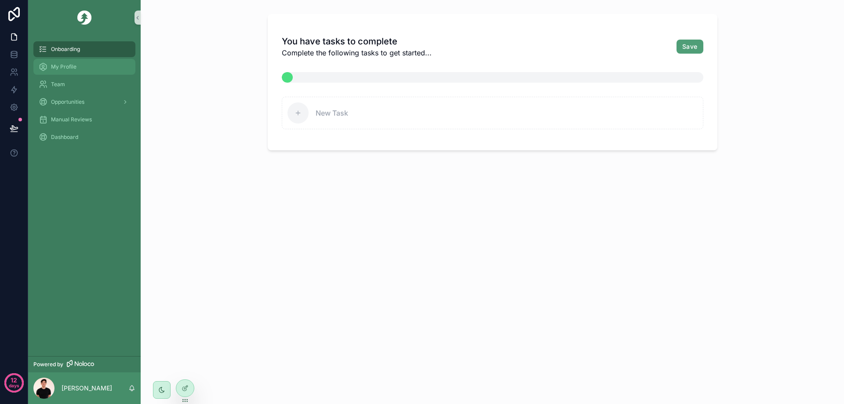
click at [87, 65] on div "My Profile" at bounding box center [84, 67] width 91 height 14
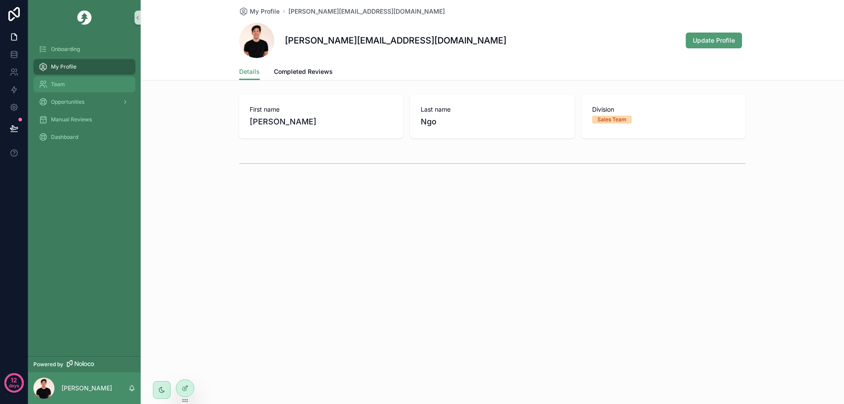
click at [84, 80] on div "Team" at bounding box center [84, 84] width 91 height 14
